Goal: Entertainment & Leisure: Consume media (video, audio)

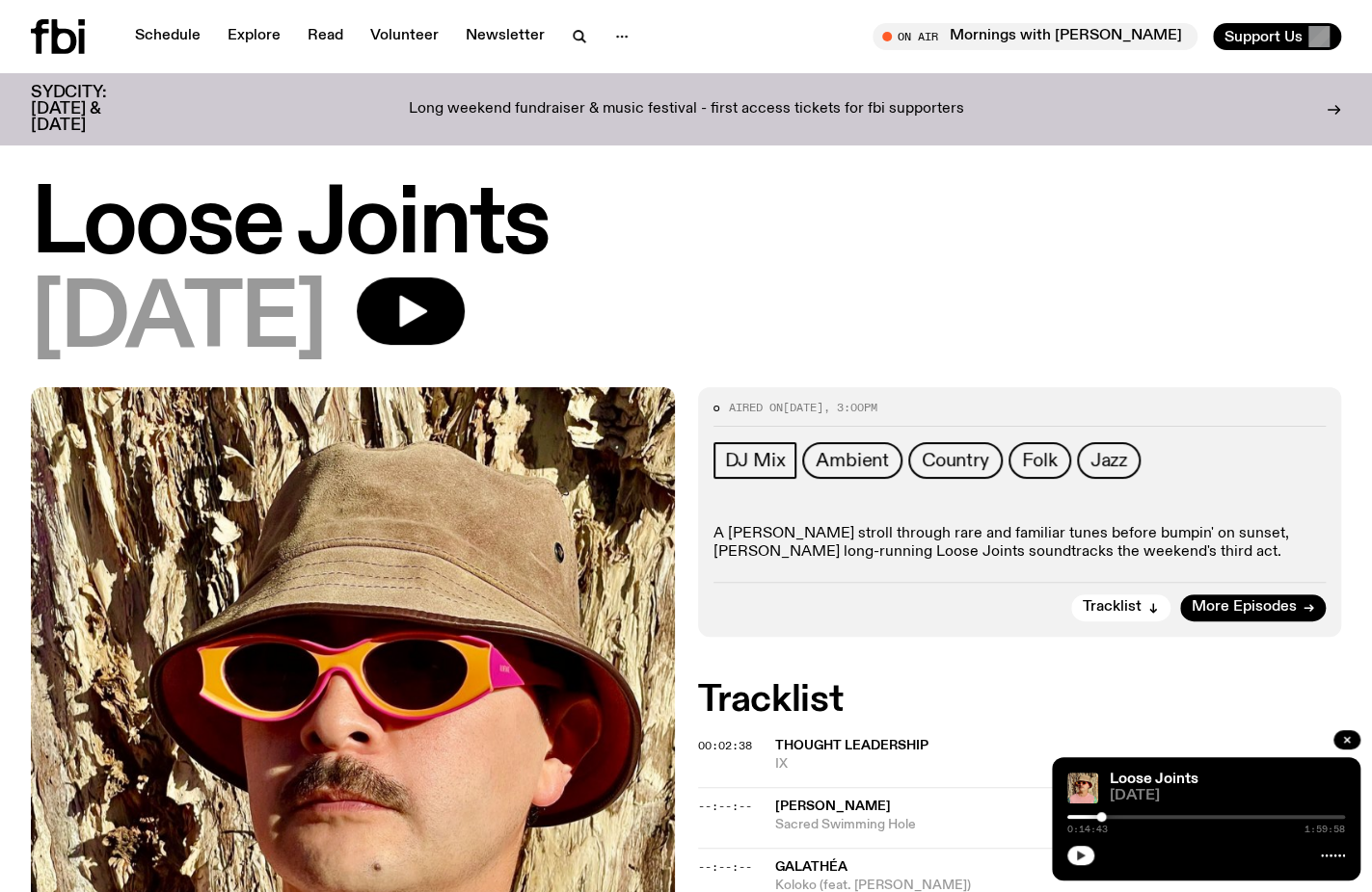
click at [1084, 862] on button "button" at bounding box center [1081, 856] width 27 height 19
click at [1292, 220] on h1 "Loose Joints" at bounding box center [686, 227] width 1310 height 87
click at [1144, 782] on link "Loose Joints" at bounding box center [1154, 780] width 89 height 15
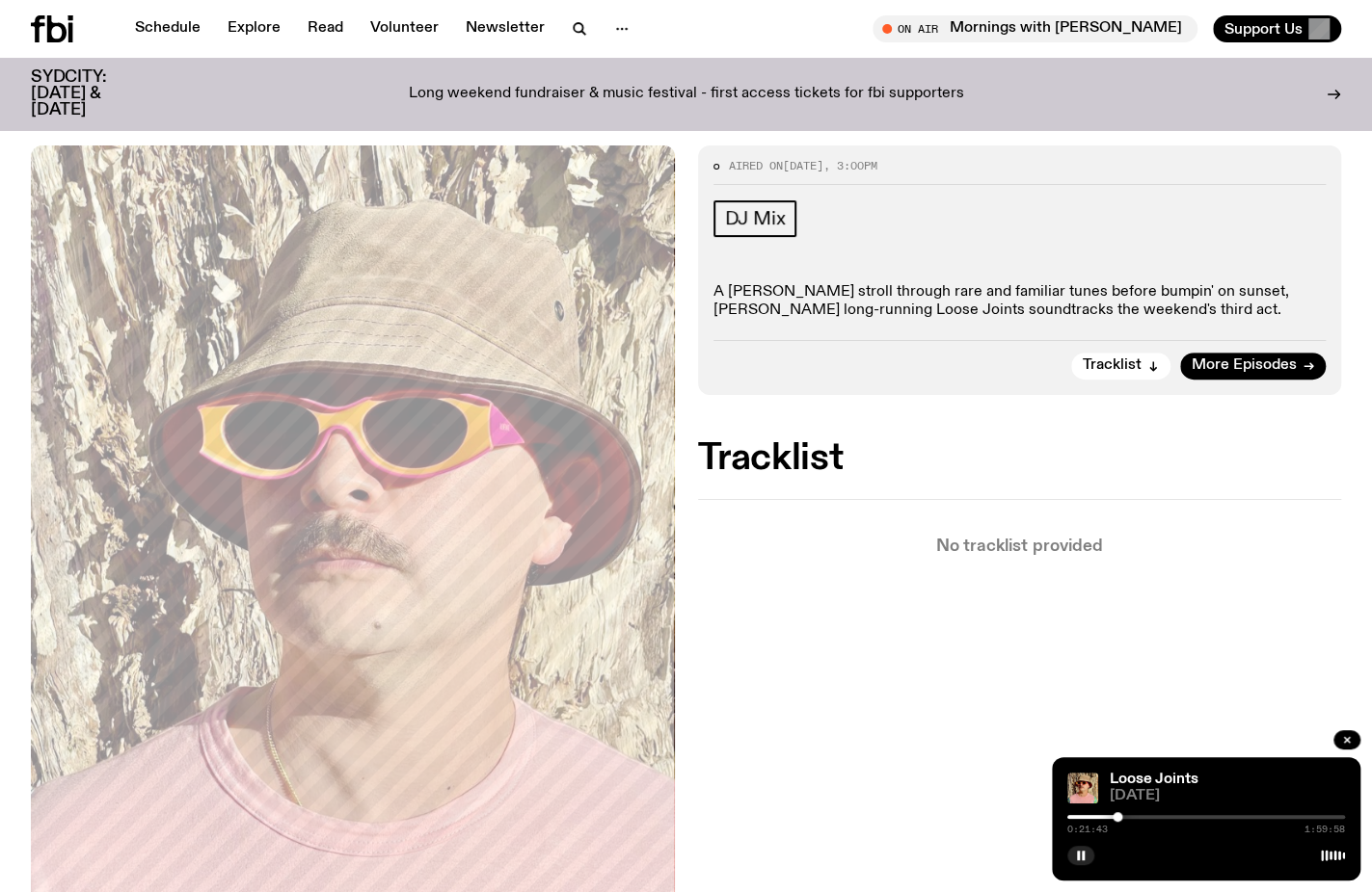
scroll to position [183, 0]
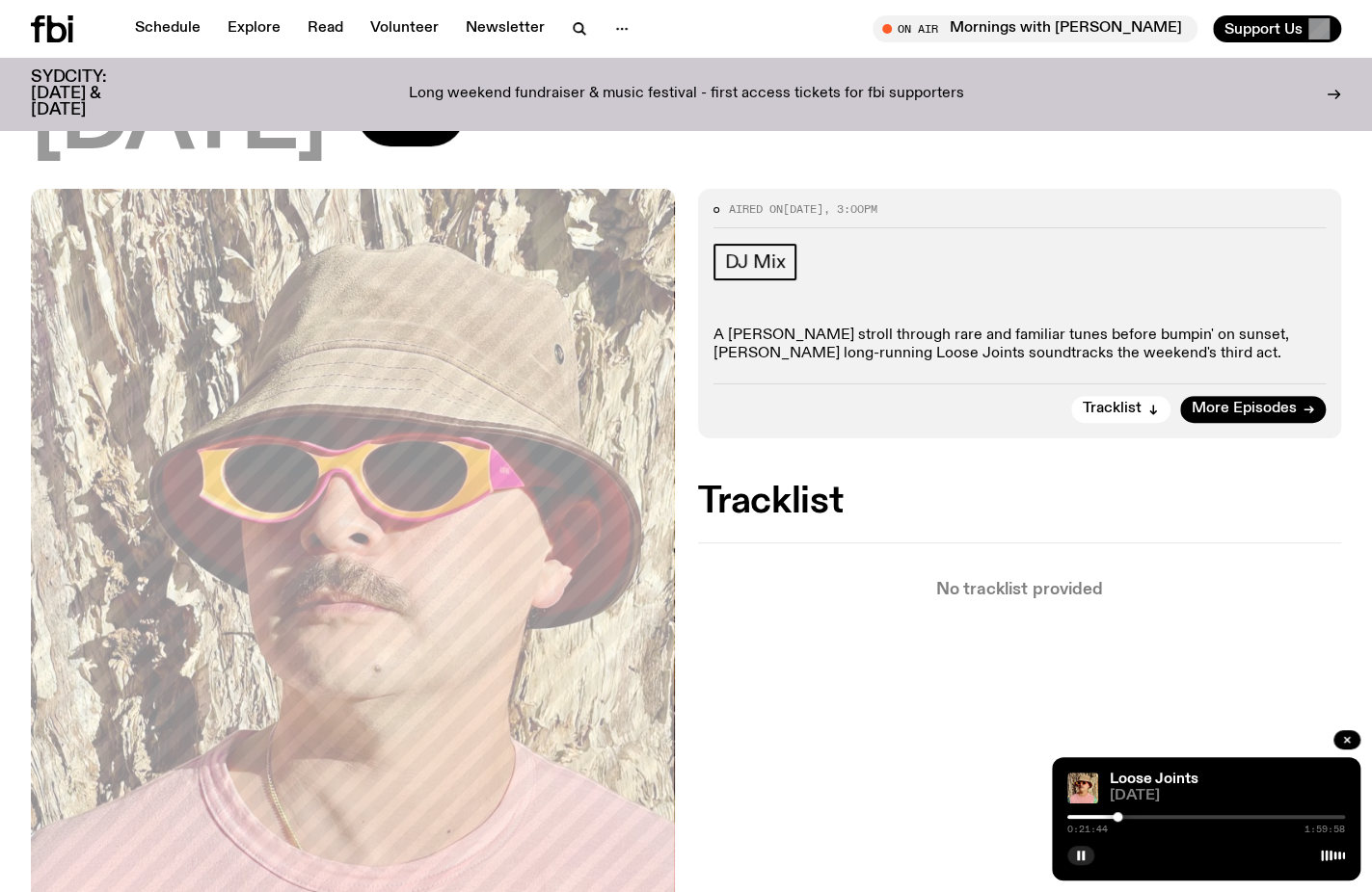
drag, startPoint x: 1014, startPoint y: 197, endPoint x: 949, endPoint y: 211, distance: 66.5
click at [949, 211] on div "Aired on [DATE] 3:00pm" at bounding box center [1019, 216] width 613 height 23
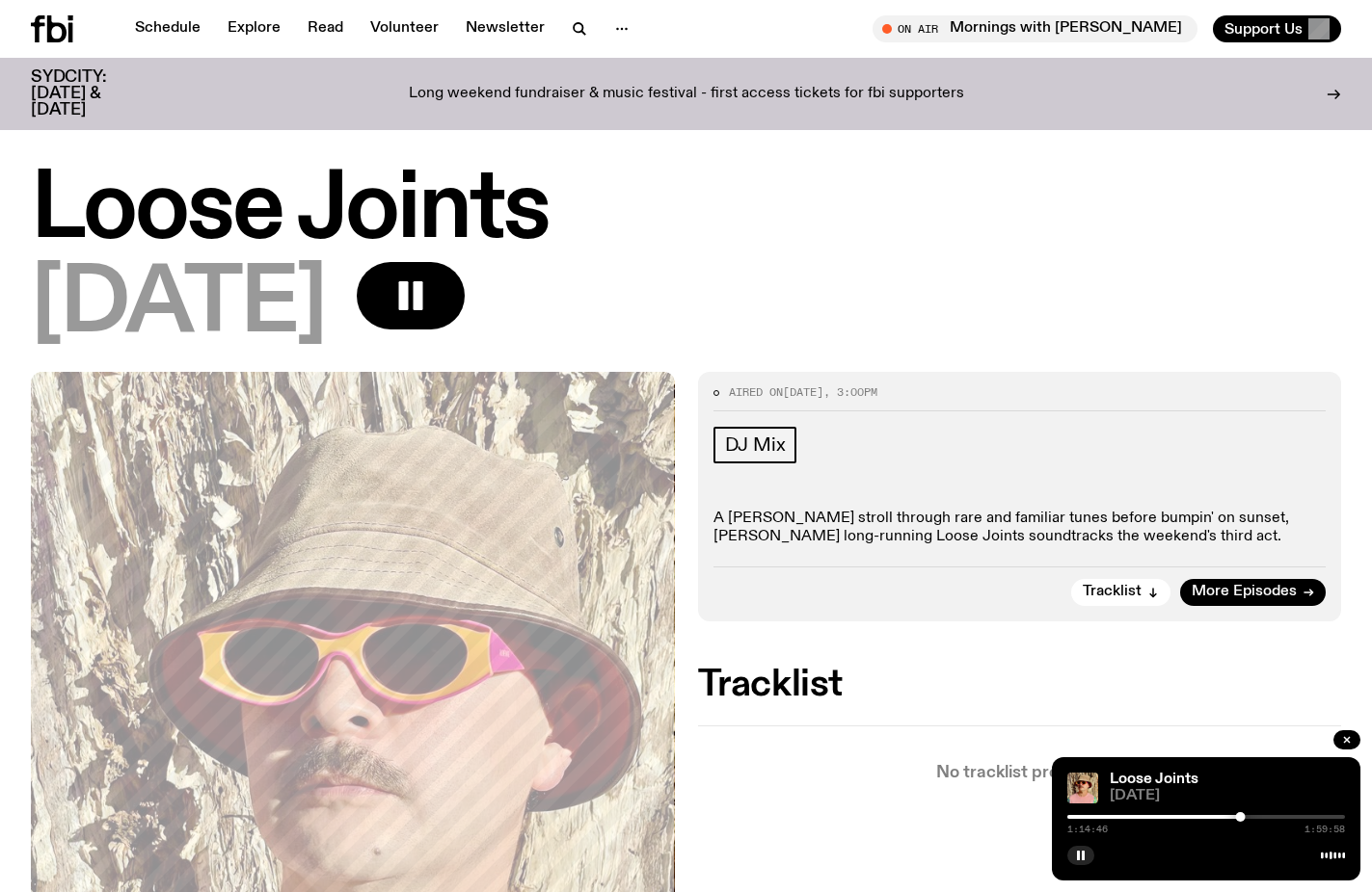
scroll to position [183, 0]
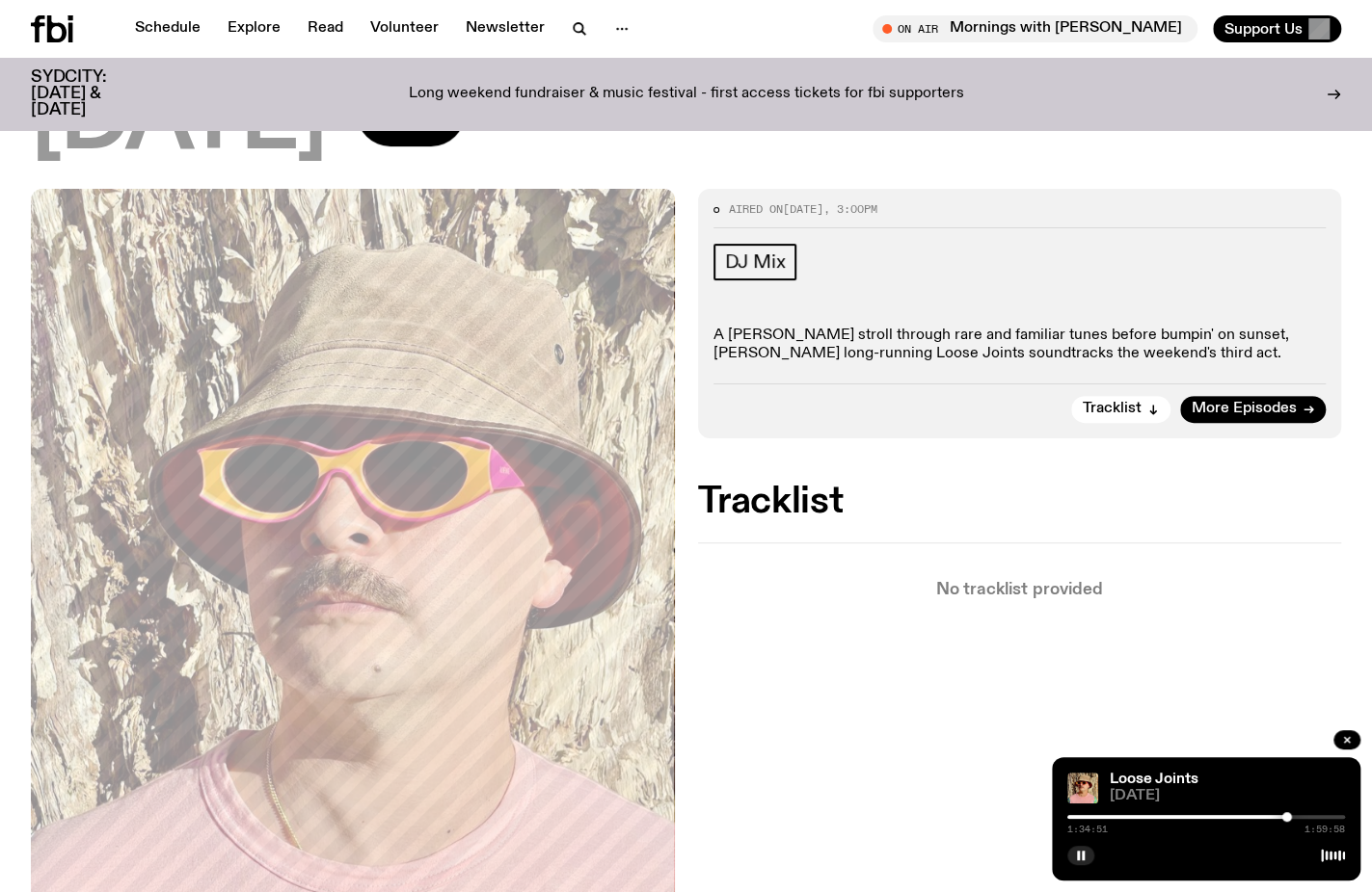
click at [677, 167] on div "Loose Joints [DATE]" at bounding box center [686, 86] width 1372 height 204
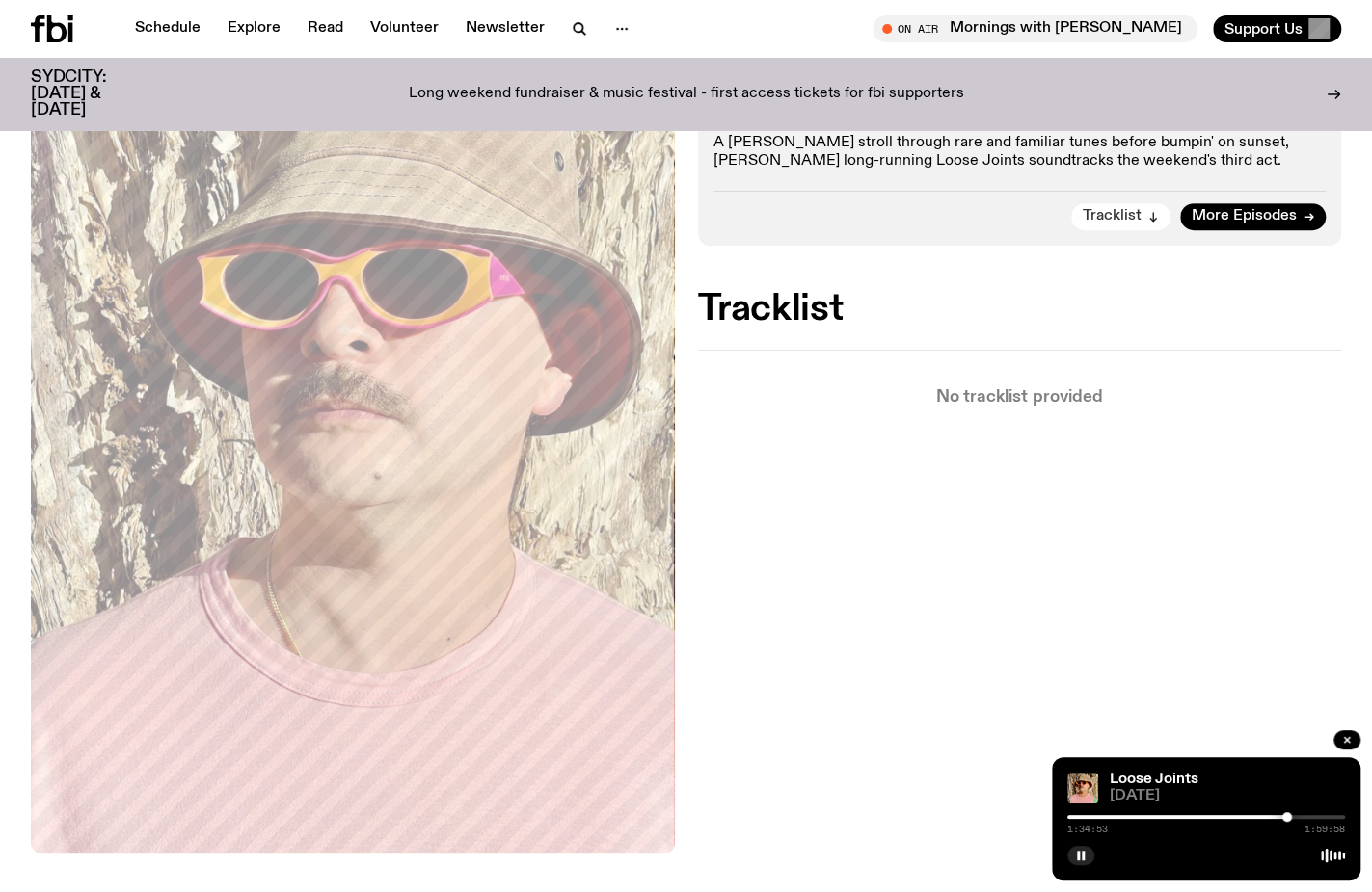
click at [1111, 223] on span "Tracklist" at bounding box center [1111, 216] width 59 height 15
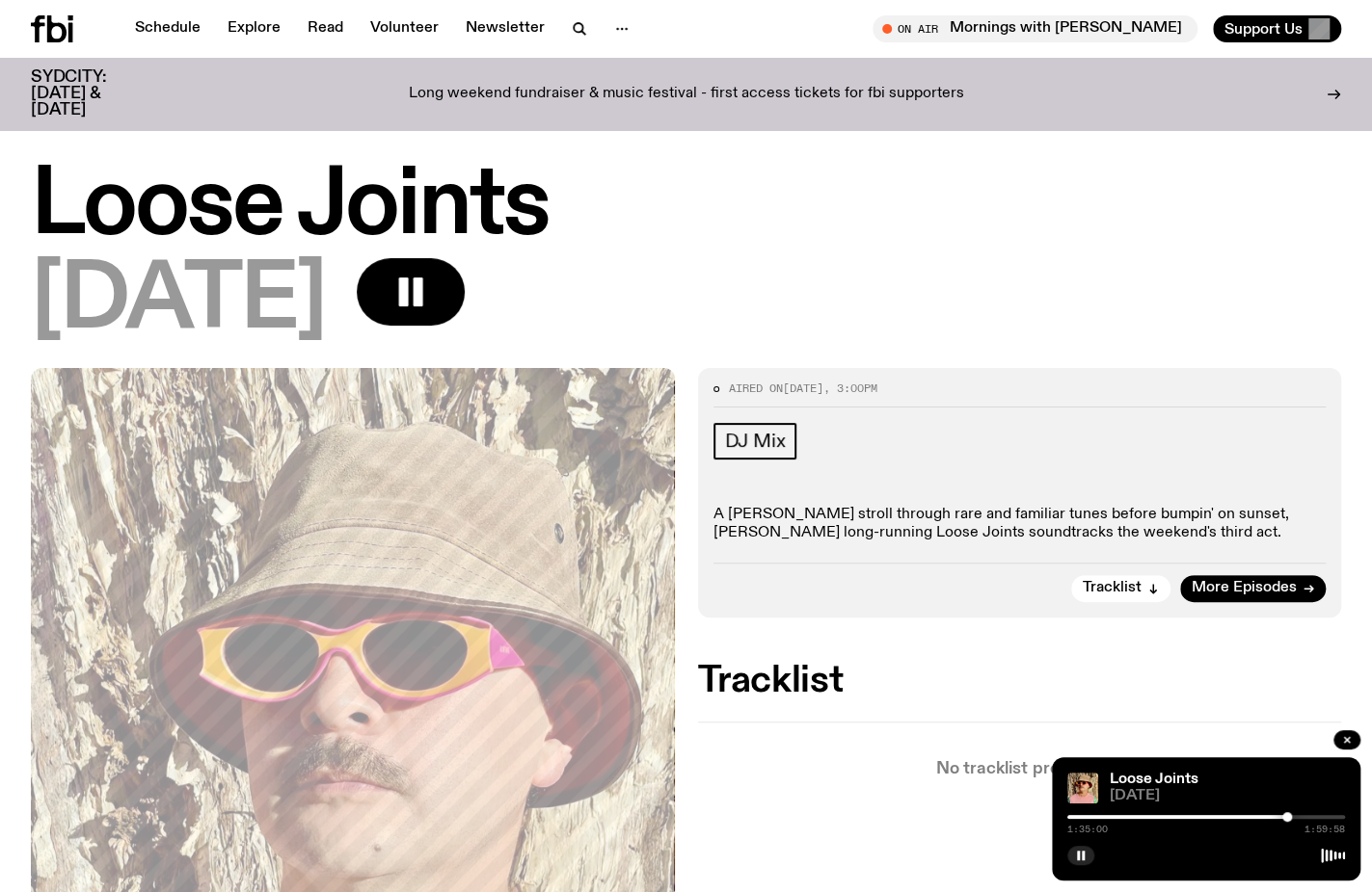
scroll to position [0, 0]
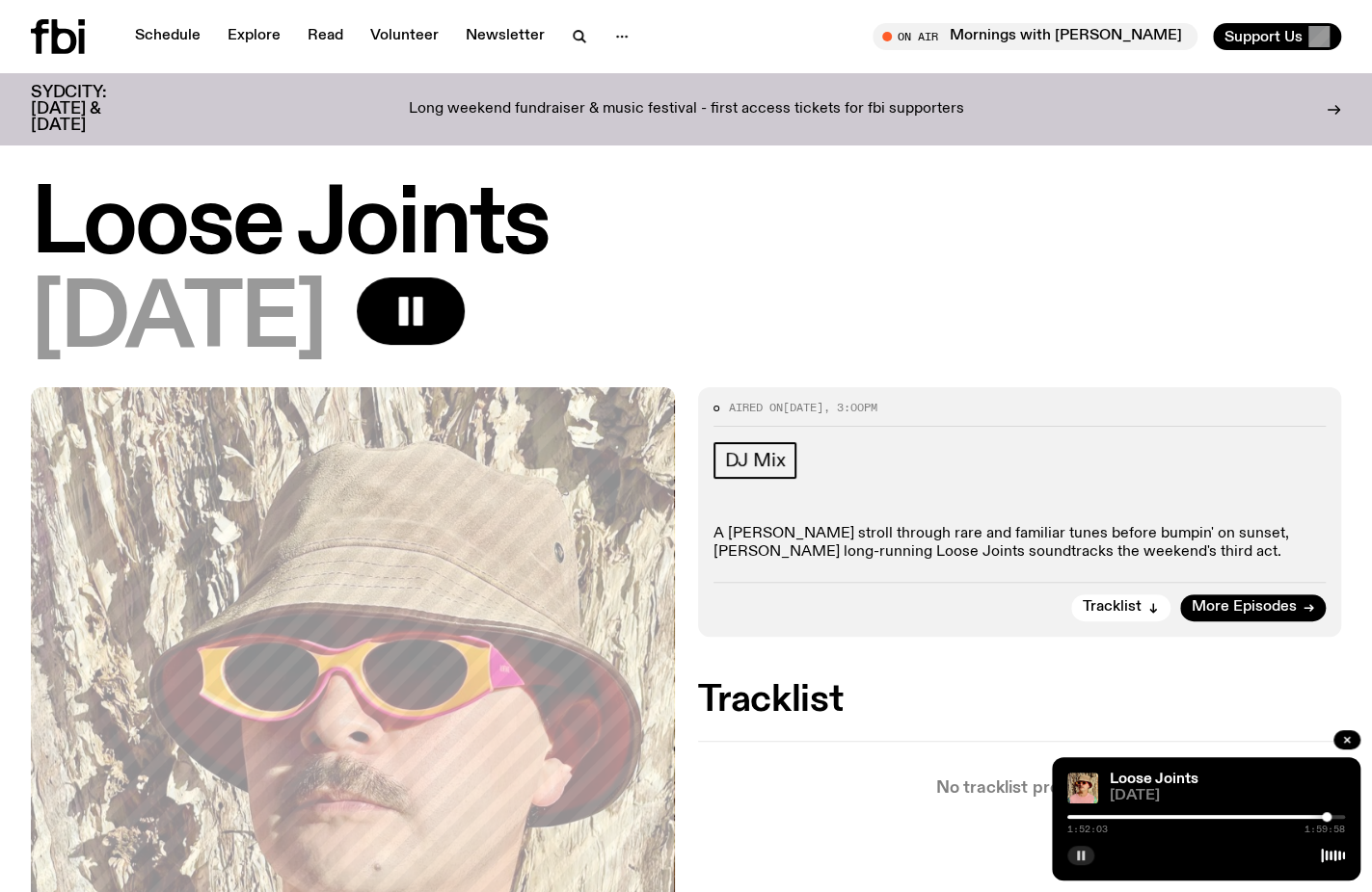
click at [1081, 856] on rect "button" at bounding box center [1082, 856] width 3 height 10
